Goal: Information Seeking & Learning: Learn about a topic

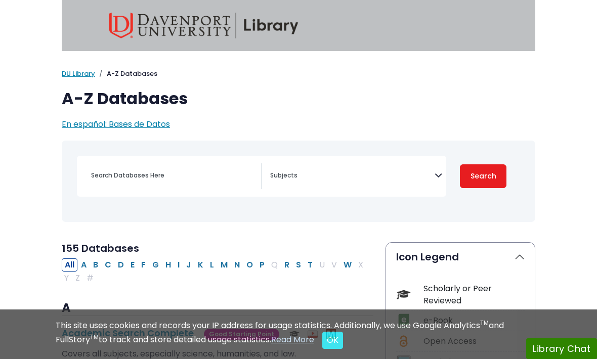
select select "Database Subject Filter"
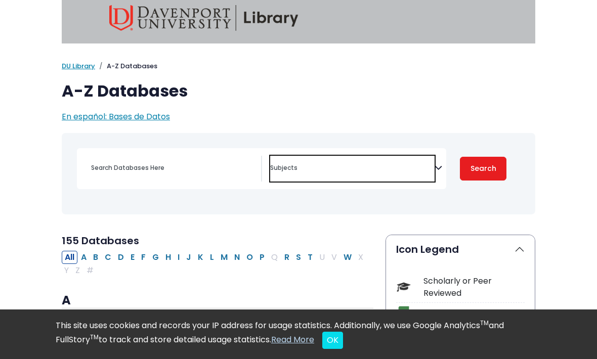
click at [344, 170] on textarea "Search" at bounding box center [352, 169] width 165 height 8
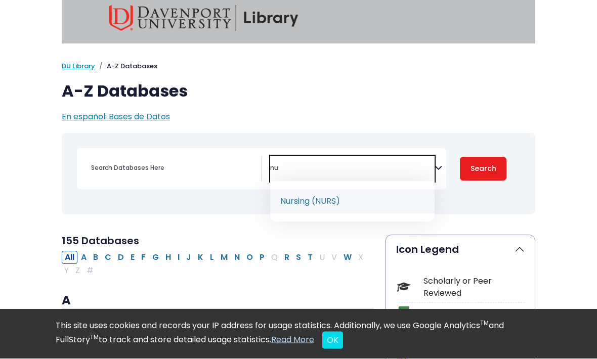
type textarea "nu"
select select "219076"
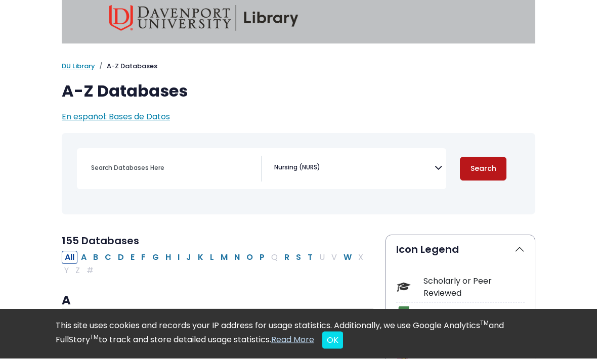
click at [490, 174] on button "Search" at bounding box center [483, 169] width 47 height 24
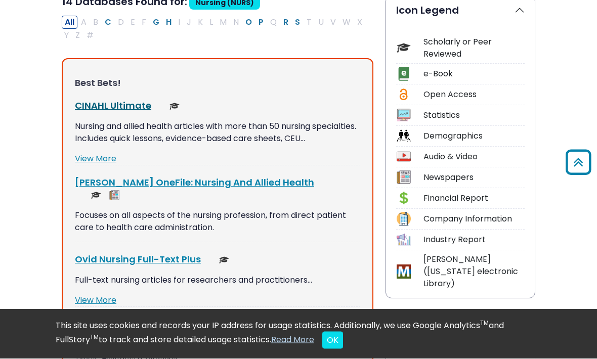
scroll to position [247, 0]
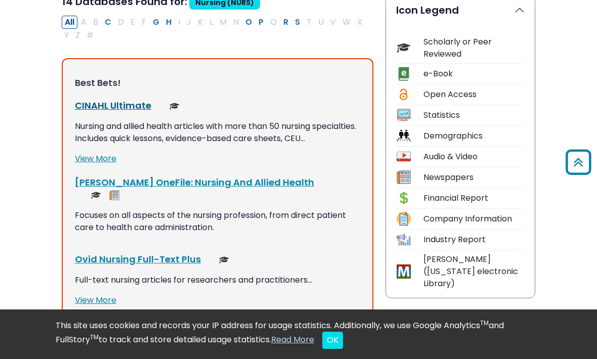
click at [108, 102] on link "CINAHL Ultimate This link opens in a new window" at bounding box center [113, 105] width 76 height 13
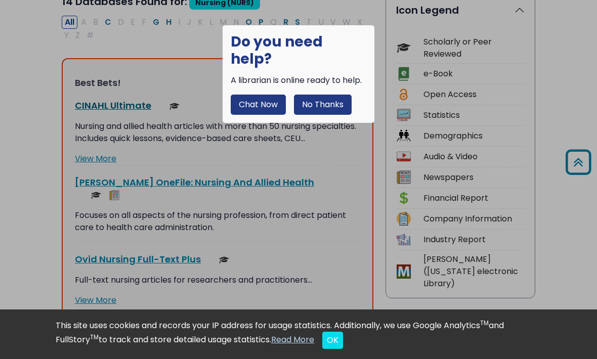
scroll to position [264, 0]
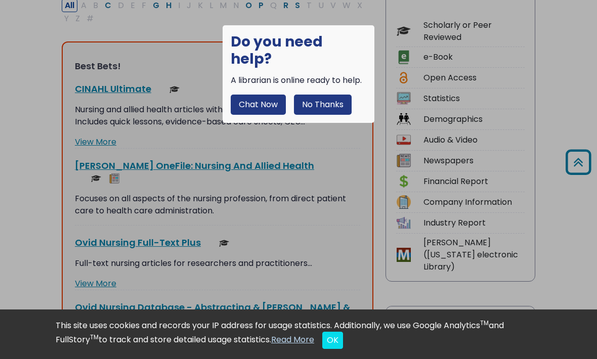
click at [325, 95] on button "No Thanks" at bounding box center [323, 105] width 58 height 20
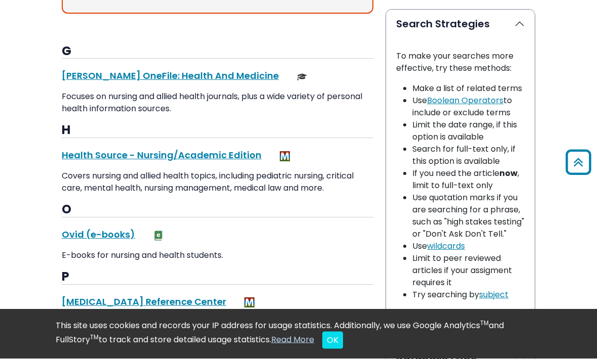
scroll to position [1017, 0]
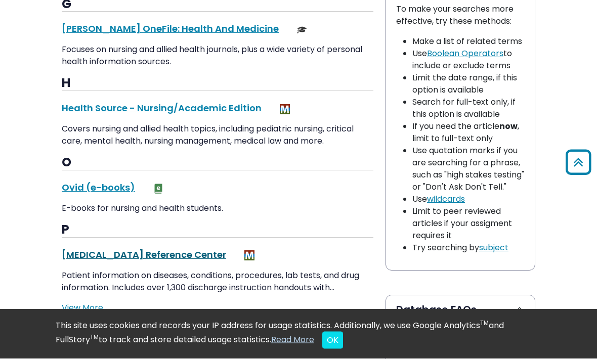
click at [87, 249] on link "[MEDICAL_DATA] Reference Center This link opens in a new window" at bounding box center [144, 255] width 165 height 13
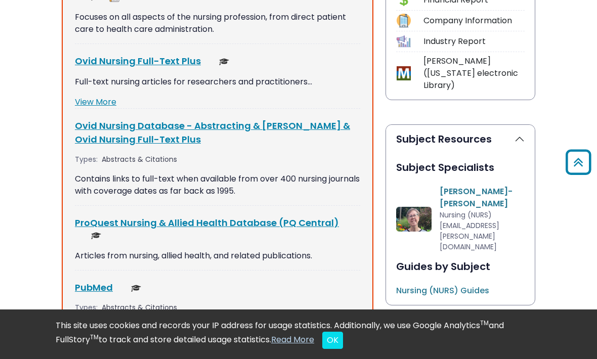
scroll to position [445, 0]
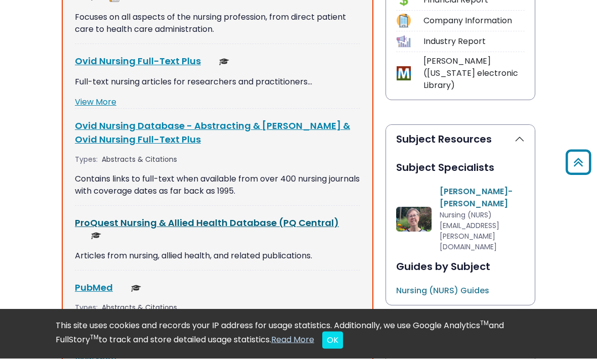
click at [104, 217] on link "ProQuest Nursing & Allied Health Database (PQ Central) This link opens in a new…" at bounding box center [207, 223] width 264 height 13
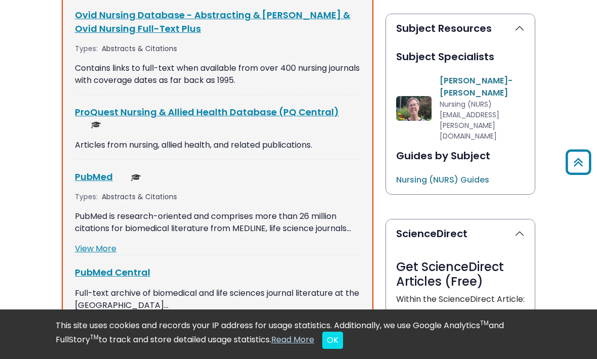
scroll to position [558, 0]
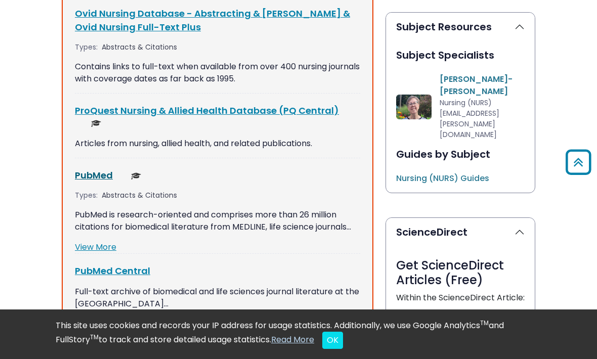
click at [95, 169] on link "PubMed This link opens in a new window" at bounding box center [94, 175] width 38 height 13
